Goal: Task Accomplishment & Management: Use online tool/utility

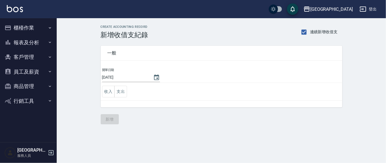
click at [25, 29] on button "櫃檯作業" at bounding box center [28, 27] width 52 height 15
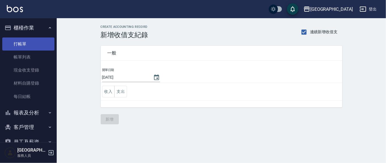
click at [14, 43] on link "打帳單" at bounding box center [28, 43] width 52 height 13
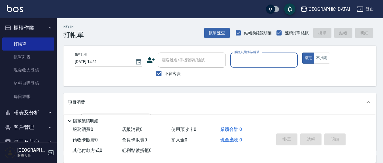
scroll to position [100, 0]
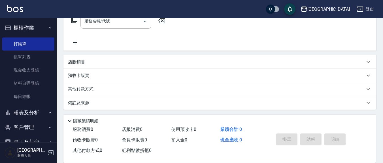
click at [106, 60] on div "店販銷售" at bounding box center [216, 62] width 297 height 6
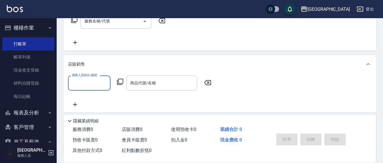
scroll to position [0, 0]
click at [151, 84] on div "商品代號/名稱 商品代號/名稱" at bounding box center [161, 82] width 71 height 15
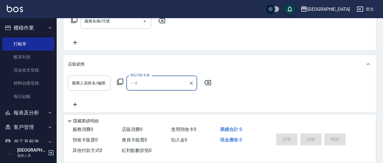
type input "葉"
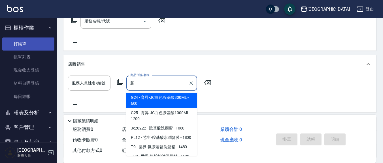
type input "胺"
click at [22, 41] on link "打帳單" at bounding box center [28, 43] width 52 height 13
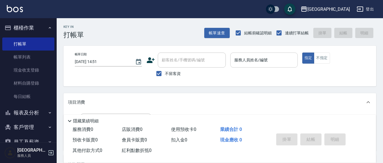
click at [269, 61] on input "服務人員姓名/編號" at bounding box center [264, 60] width 62 height 10
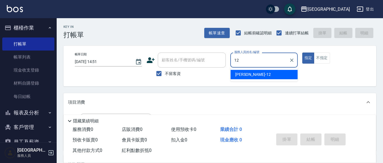
type input "12"
type button "true"
type input "[PERSON_NAME]-12"
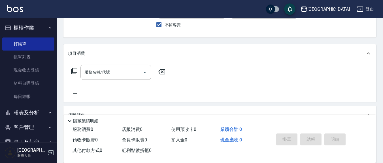
scroll to position [59, 0]
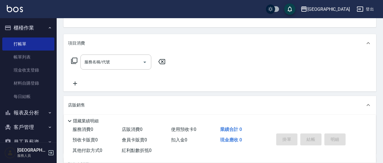
click at [95, 60] on div "服務名稱/代號 服務名稱/代號" at bounding box center [115, 61] width 71 height 15
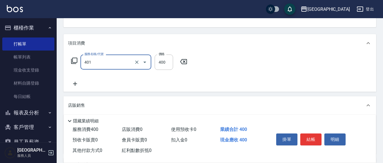
type input "剪髮(401)"
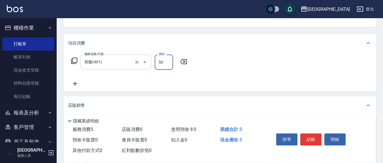
type input "50"
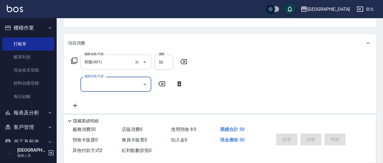
type input "[DATE] 14:54"
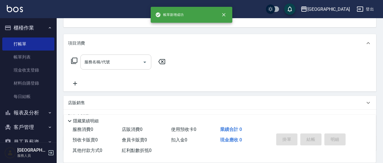
scroll to position [55, 0]
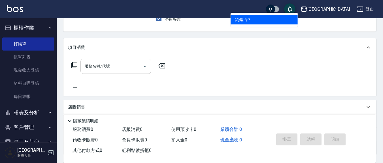
type input "[PERSON_NAME]7"
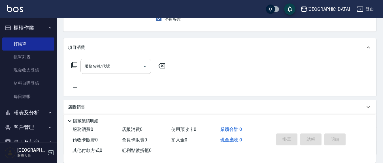
scroll to position [52, 0]
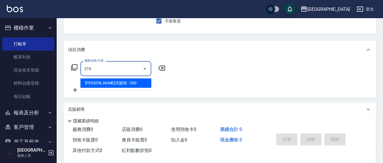
type input "歐娜洗髮精(210)"
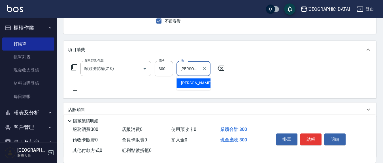
type input "[PERSON_NAME]-21"
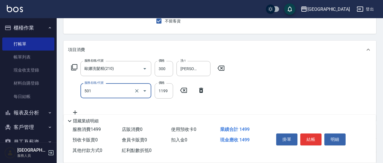
type input "染髮(501)"
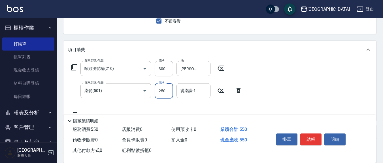
type input "250"
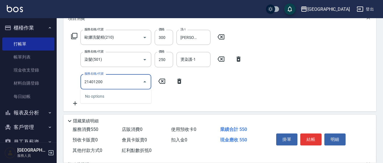
scroll to position [111, 0]
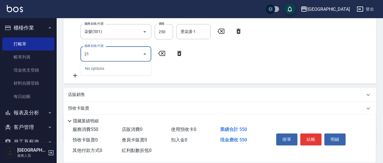
type input "2"
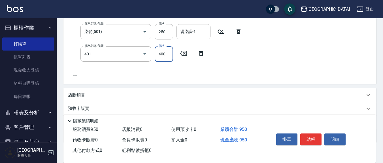
type input "剪髮(401)"
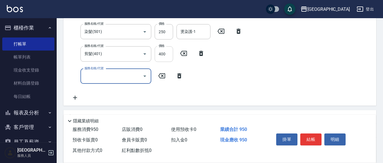
click at [165, 54] on input "400" at bounding box center [164, 53] width 18 height 15
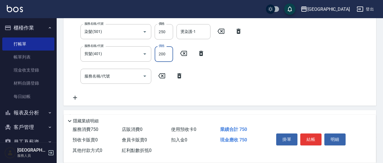
type input "200"
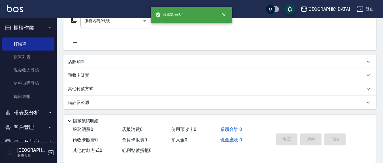
scroll to position [0, 0]
